Goal: Find specific page/section: Find specific page/section

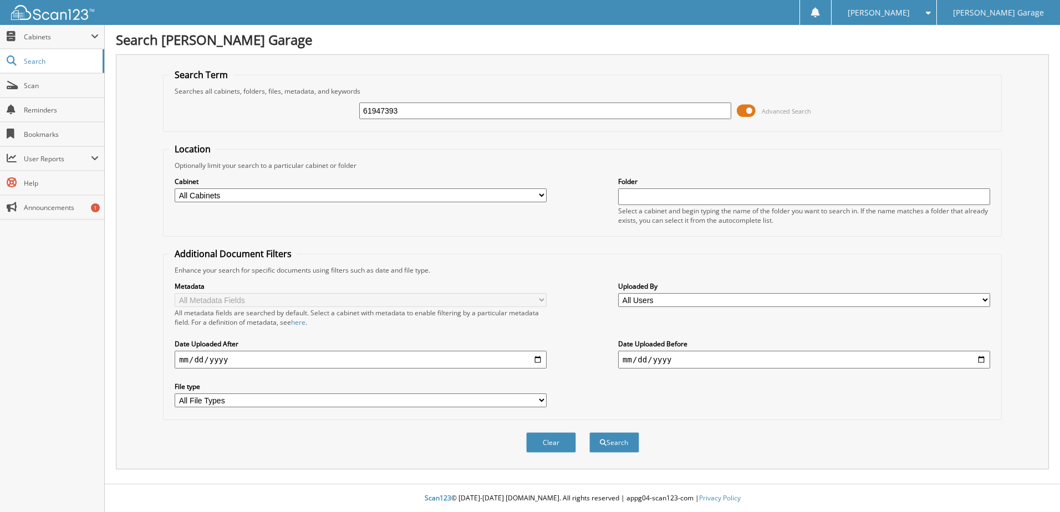
type input "61947393"
click at [590, 433] on button "Search" at bounding box center [615, 443] width 50 height 21
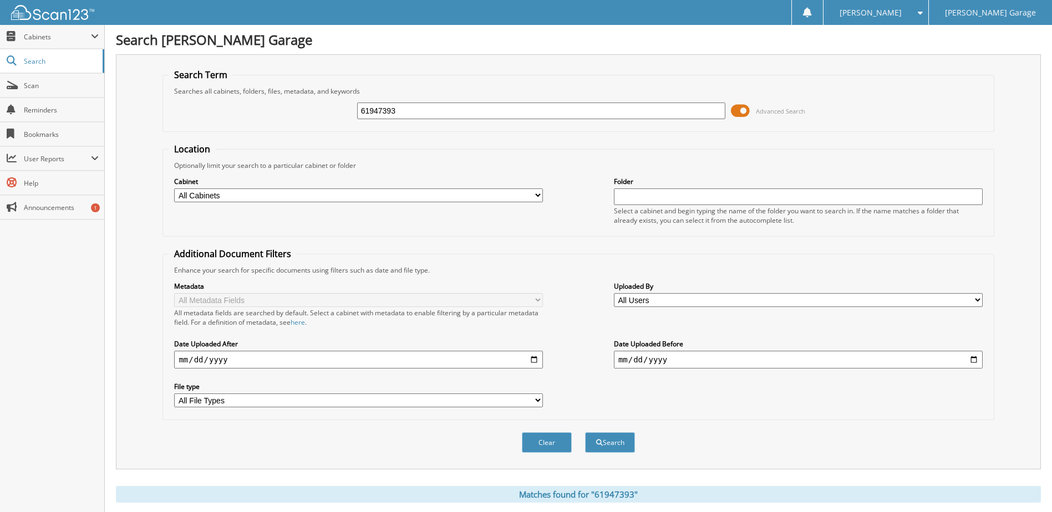
scroll to position [187, 0]
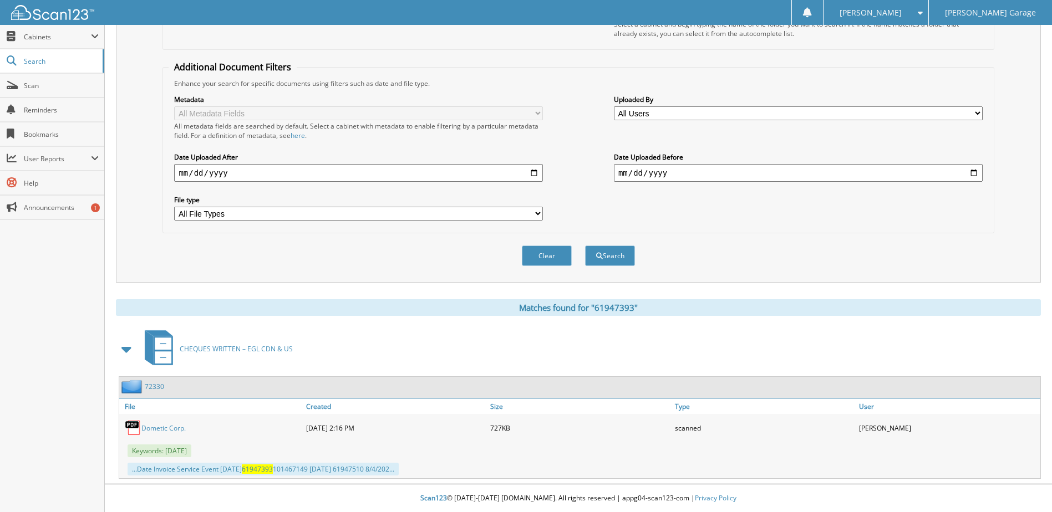
click at [156, 428] on link "Dometic Corp." at bounding box center [163, 428] width 44 height 9
click at [155, 386] on link "72330" at bounding box center [154, 386] width 19 height 9
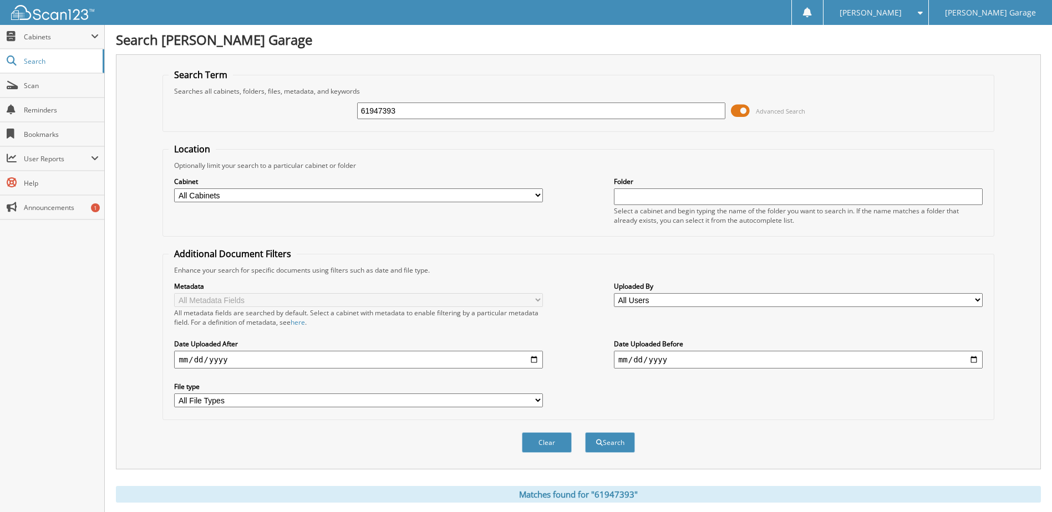
drag, startPoint x: 307, startPoint y: 105, endPoint x: 346, endPoint y: 108, distance: 38.9
click at [317, 105] on div "61947393 Advanced Search" at bounding box center [578, 111] width 819 height 30
drag, startPoint x: 286, startPoint y: 109, endPoint x: 272, endPoint y: 107, distance: 13.4
click at [275, 108] on div "61947393 Advanced Search" at bounding box center [578, 111] width 819 height 30
type input "70562817"
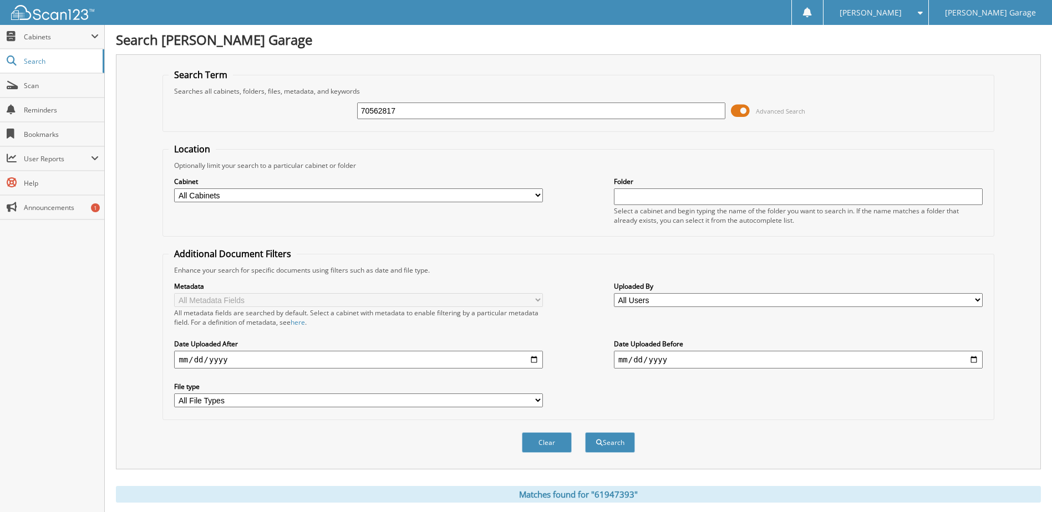
click at [585, 433] on button "Search" at bounding box center [610, 443] width 50 height 21
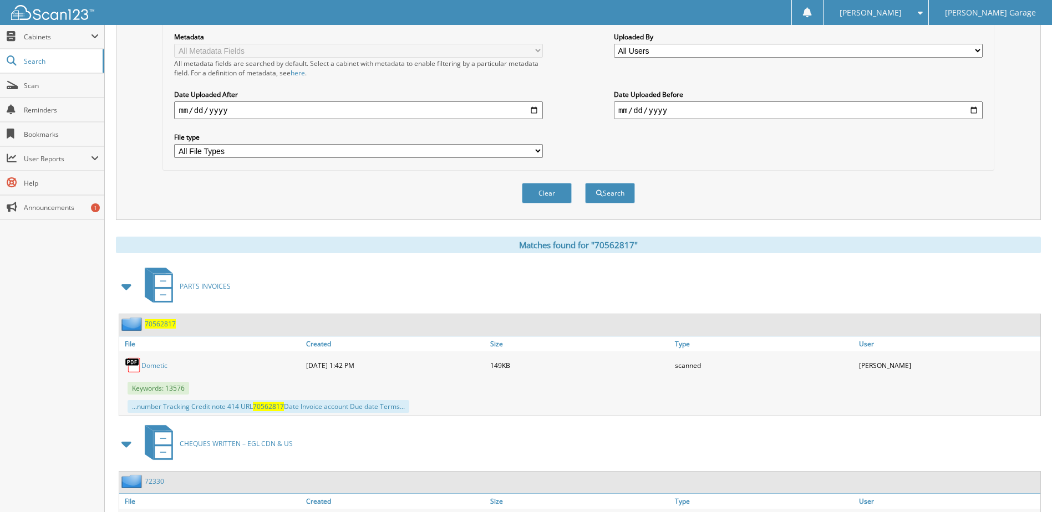
scroll to position [277, 0]
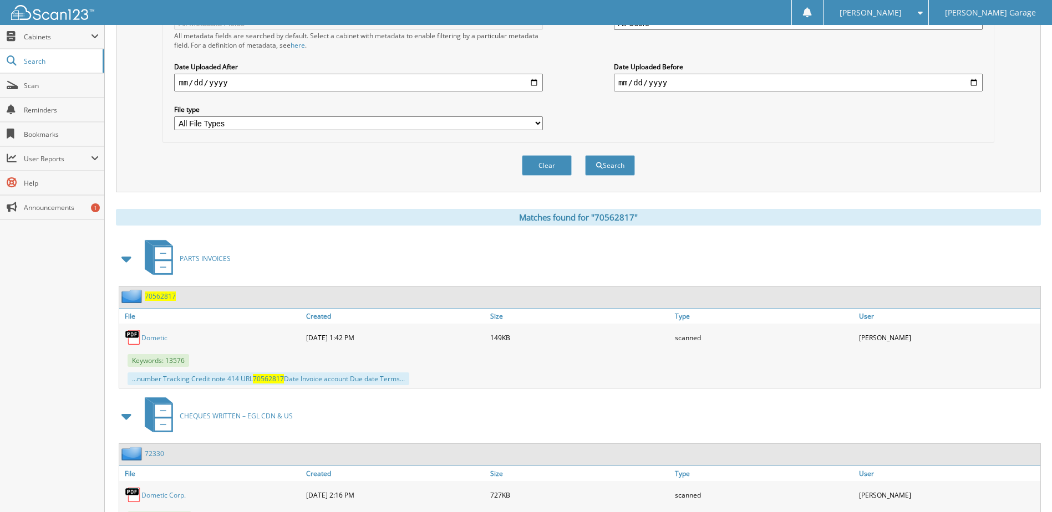
click at [154, 298] on span "70562817" at bounding box center [160, 296] width 31 height 9
